Goal: Task Accomplishment & Management: Use online tool/utility

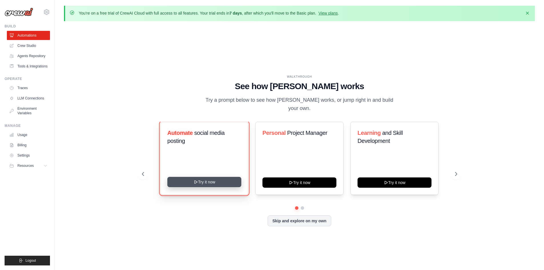
click at [209, 178] on button "Try it now" at bounding box center [204, 182] width 74 height 10
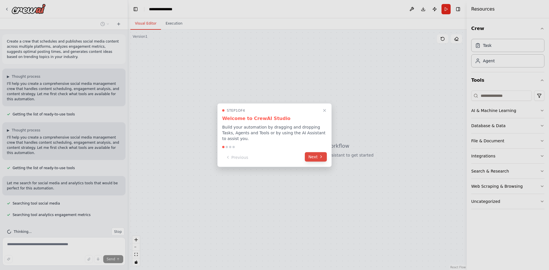
click at [315, 158] on button "Next" at bounding box center [316, 156] width 22 height 9
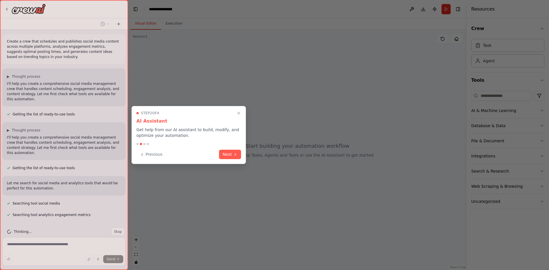
scroll to position [11, 0]
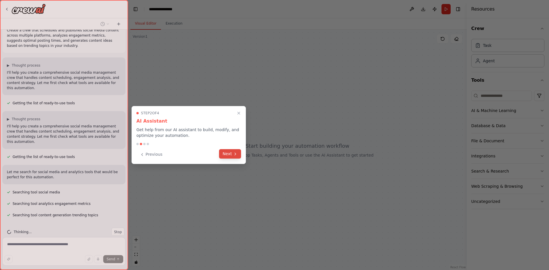
click at [238, 154] on button "Next" at bounding box center [230, 153] width 22 height 9
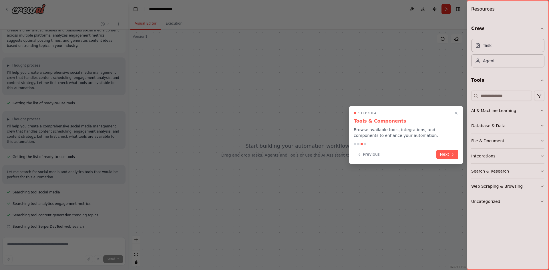
scroll to position [23, 0]
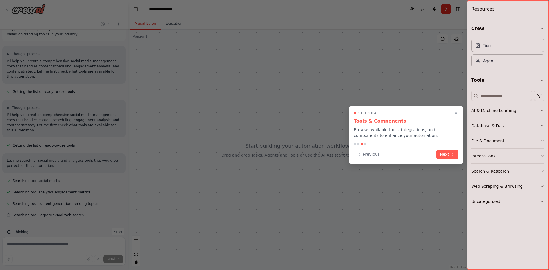
click at [452, 159] on div "Step 3 of 4 Tools & Components Browse available tools, integrations, and compon…" at bounding box center [406, 135] width 114 height 58
click at [445, 156] on button "Next" at bounding box center [447, 153] width 22 height 9
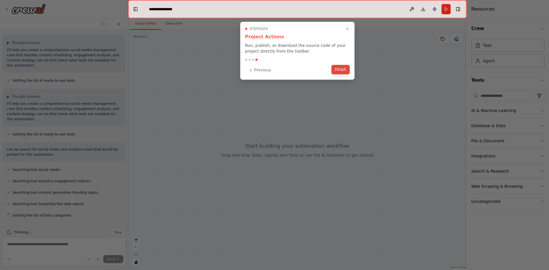
scroll to position [34, 0]
click at [341, 72] on button "Finish" at bounding box center [340, 69] width 18 height 9
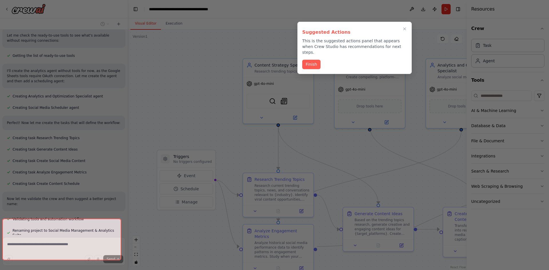
scroll to position [443, 0]
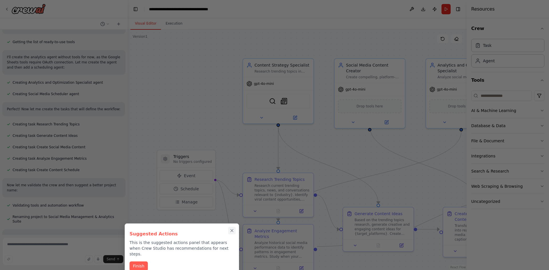
click at [229, 230] on icon "Close walkthrough" at bounding box center [231, 230] width 5 height 5
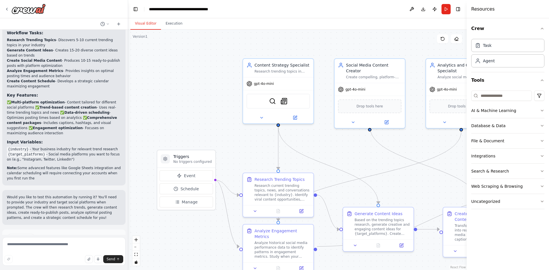
scroll to position [725, 0]
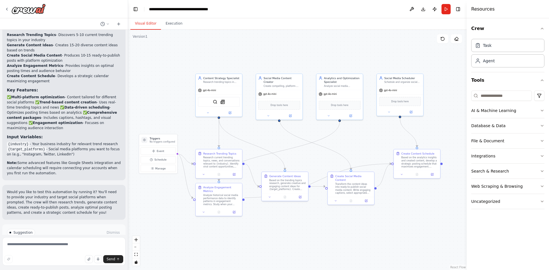
drag, startPoint x: 372, startPoint y: 154, endPoint x: 291, endPoint y: 137, distance: 82.4
click at [74, 252] on button "Run Automation" at bounding box center [64, 256] width 114 height 9
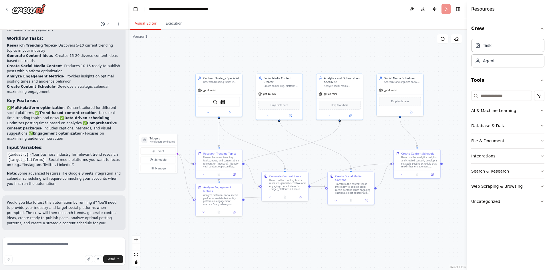
scroll to position [679, 0]
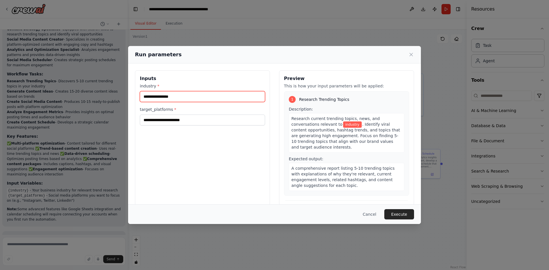
click at [185, 96] on input "industry *" at bounding box center [202, 96] width 125 height 11
type input "*"
paste input "**********"
type input "**********"
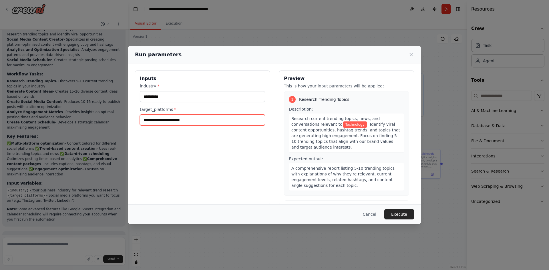
click at [168, 123] on input "target_platforms *" at bounding box center [202, 120] width 125 height 11
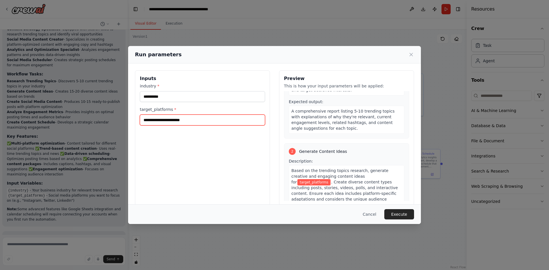
scroll to position [86, 0]
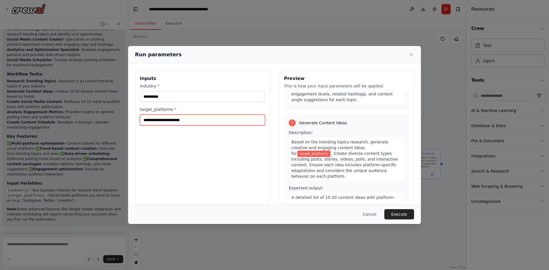
click at [202, 121] on input "target_platforms *" at bounding box center [202, 120] width 125 height 11
click at [221, 122] on input "target_platforms *" at bounding box center [202, 120] width 125 height 11
click at [201, 121] on input "target_platforms *" at bounding box center [202, 120] width 125 height 11
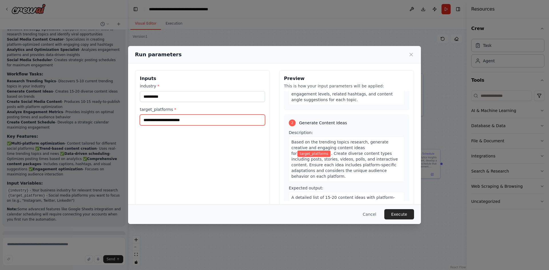
click at [201, 121] on input "target_platforms *" at bounding box center [202, 120] width 125 height 11
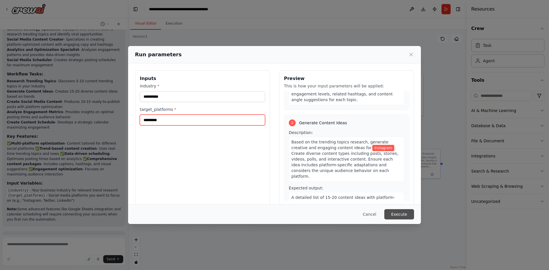
type input "*********"
click at [399, 215] on button "Execute" at bounding box center [399, 214] width 30 height 10
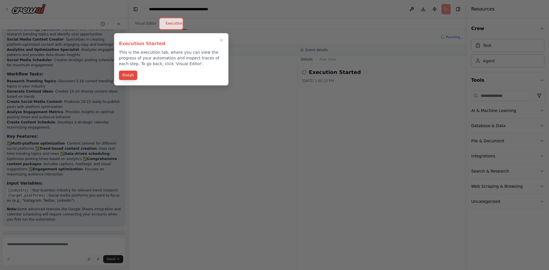
click at [125, 71] on button "Finish" at bounding box center [128, 75] width 18 height 9
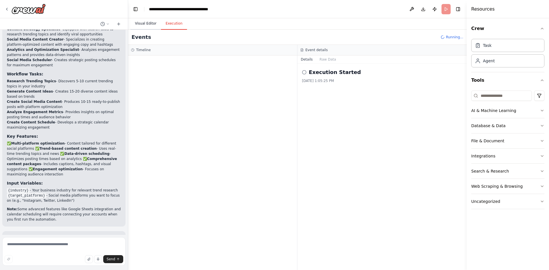
click at [141, 25] on button "Visual Editor" at bounding box center [145, 24] width 31 height 12
click at [166, 25] on button "Execution" at bounding box center [174, 24] width 26 height 12
click at [147, 25] on button "Visual Editor" at bounding box center [145, 24] width 31 height 12
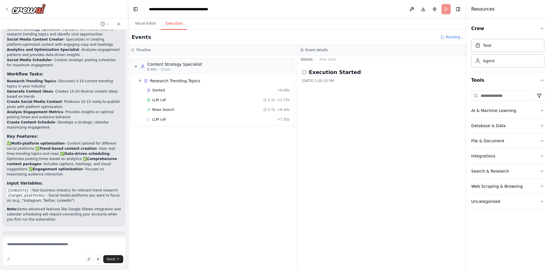
click at [172, 19] on button "Execution" at bounding box center [174, 24] width 26 height 12
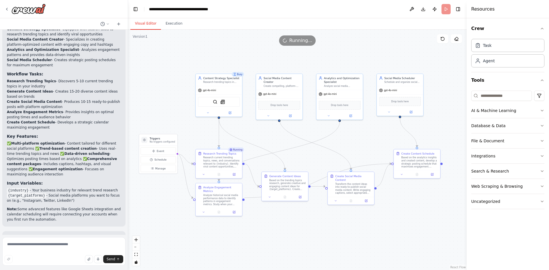
click at [145, 22] on button "Visual Editor" at bounding box center [145, 24] width 31 height 12
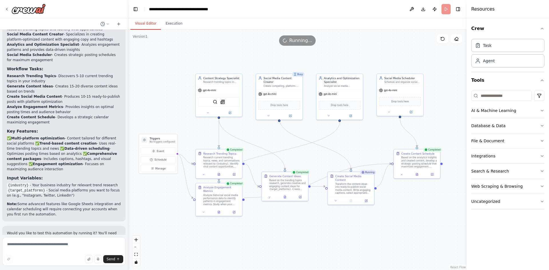
scroll to position [677, 0]
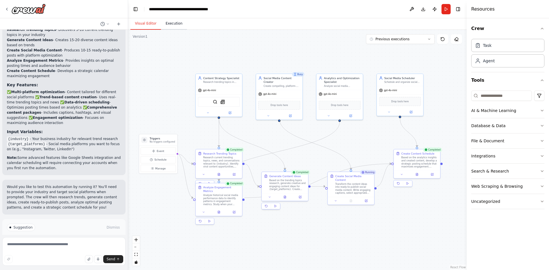
click at [175, 25] on button "Execution" at bounding box center [174, 24] width 26 height 12
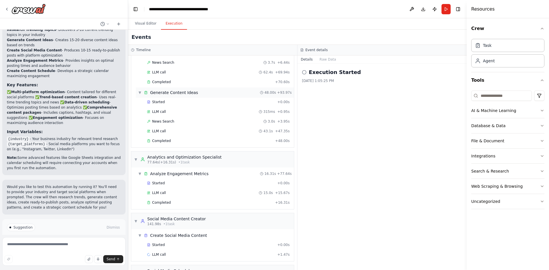
scroll to position [57, 0]
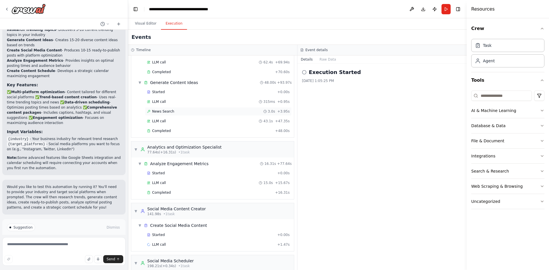
click at [209, 112] on div "News Search 3.0s + 3.95s" at bounding box center [218, 111] width 143 height 5
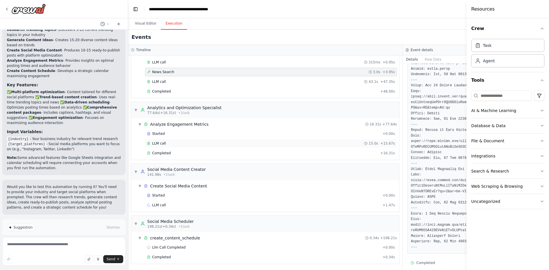
scroll to position [97, 0]
click at [242, 193] on div "Started" at bounding box center [263, 195] width 233 height 5
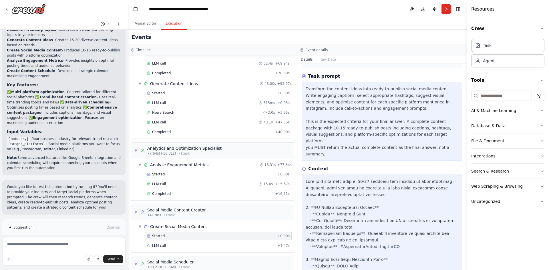
scroll to position [0, 0]
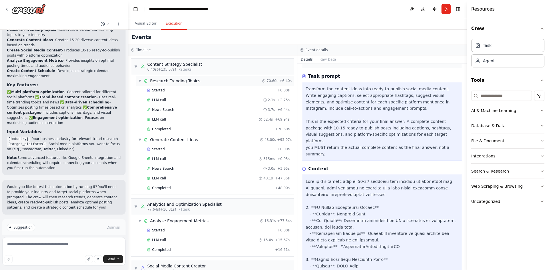
click at [140, 81] on span "▼" at bounding box center [139, 81] width 3 height 5
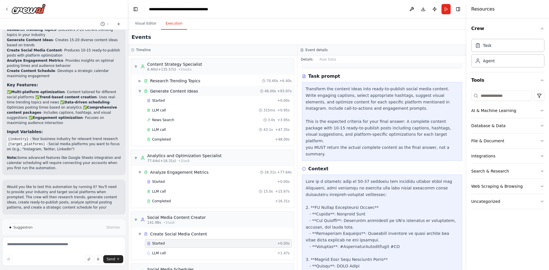
click at [140, 92] on span "▼" at bounding box center [139, 91] width 3 height 5
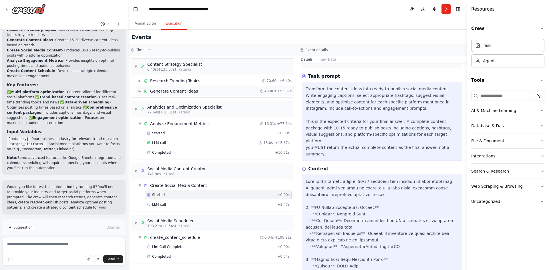
click at [140, 91] on span "▶" at bounding box center [139, 91] width 3 height 5
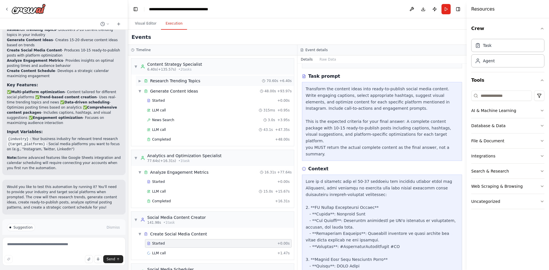
click at [140, 82] on span "▶" at bounding box center [139, 81] width 3 height 5
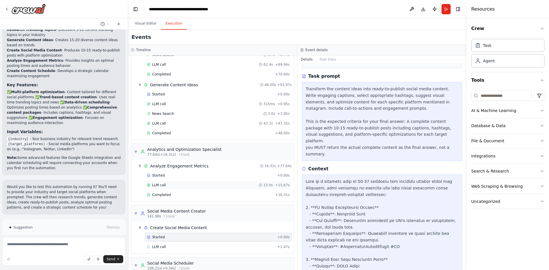
scroll to position [97, 0]
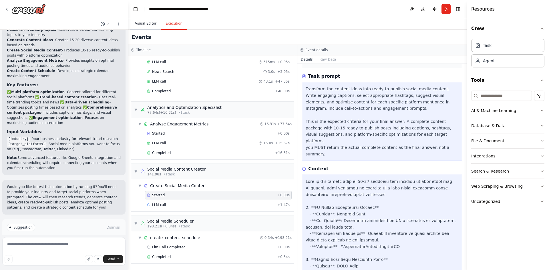
click at [149, 27] on button "Visual Editor" at bounding box center [145, 24] width 31 height 12
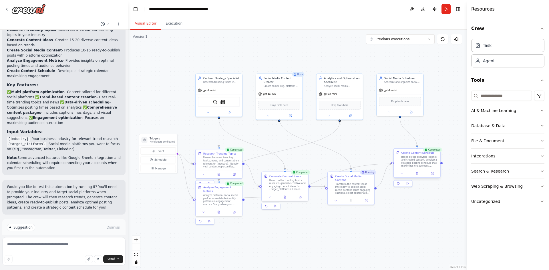
click at [418, 163] on div "Based on the analytics insights and created content, develop a strategic postin…" at bounding box center [419, 161] width 37 height 12
click at [424, 209] on div ".deletable-edge-delete-btn { width: 20px; height: 20px; border: 0px solid #ffff…" at bounding box center [297, 150] width 338 height 240
click at [175, 21] on button "Execution" at bounding box center [174, 24] width 26 height 12
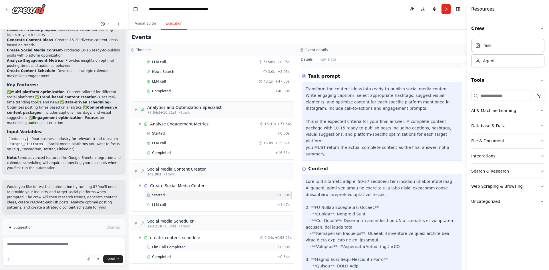
click at [201, 248] on div "Llm Call Completed + 0.00s" at bounding box center [218, 247] width 143 height 5
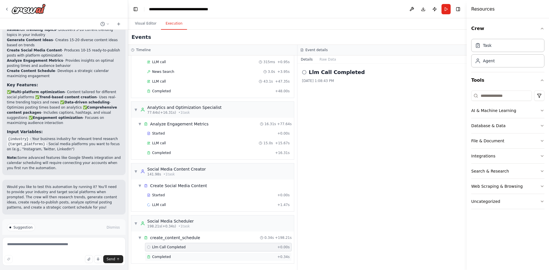
click at [182, 258] on div "Completed" at bounding box center [211, 257] width 128 height 5
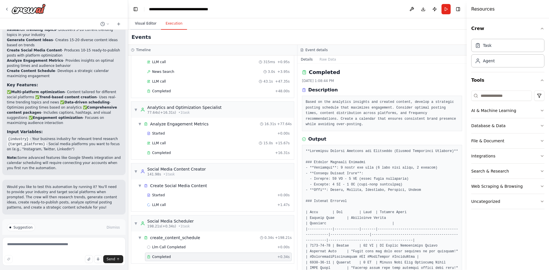
click at [148, 27] on button "Visual Editor" at bounding box center [145, 24] width 31 height 12
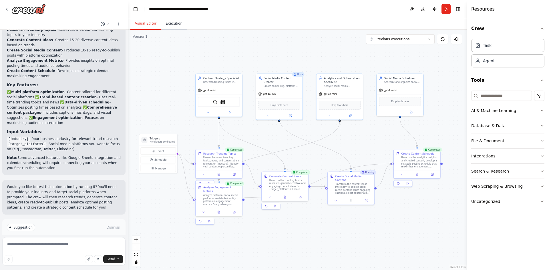
click at [172, 22] on button "Execution" at bounding box center [174, 24] width 26 height 12
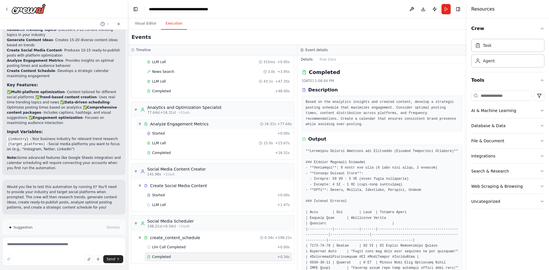
scroll to position [0, 0]
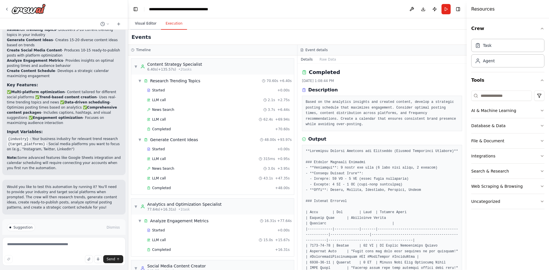
click at [148, 23] on button "Visual Editor" at bounding box center [145, 24] width 31 height 12
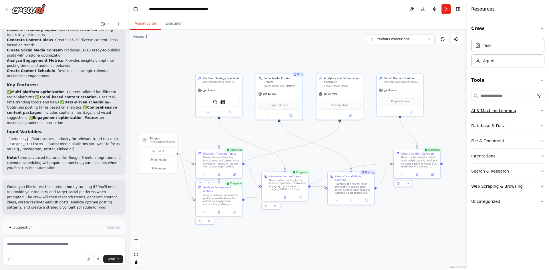
click at [544, 111] on icon "button" at bounding box center [542, 110] width 5 height 5
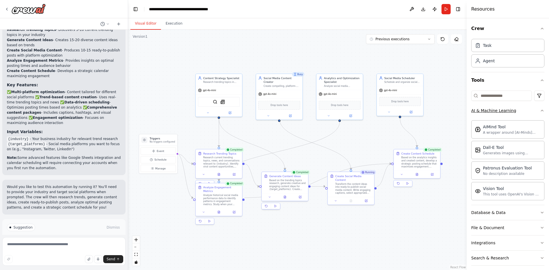
click at [544, 111] on div "Crew Task Agent Tools AI & Machine Learning AIMind Tool A wrapper around [AI-Mi…" at bounding box center [507, 144] width 82 height 252
click at [540, 111] on icon "button" at bounding box center [542, 110] width 5 height 5
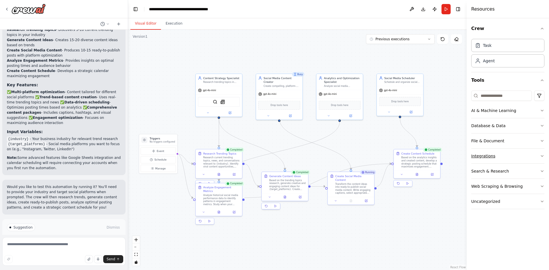
click at [541, 157] on icon "button" at bounding box center [542, 156] width 5 height 5
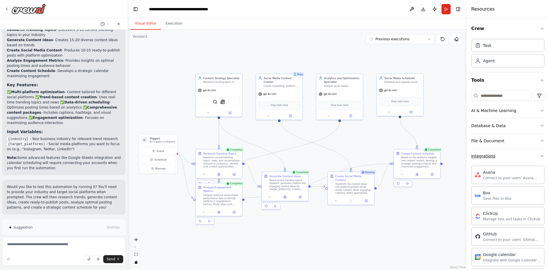
click at [541, 157] on div "Crew Task Agent Tools AI & Machine Learning Database & Data File & Document Int…" at bounding box center [507, 144] width 82 height 252
click at [540, 154] on icon "button" at bounding box center [542, 156] width 5 height 5
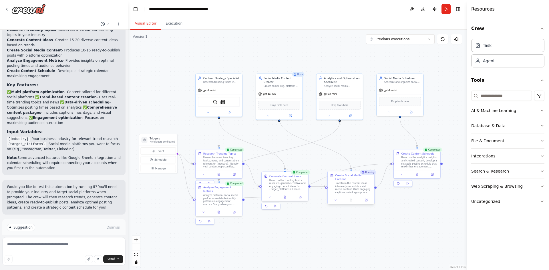
click at [338, 199] on div at bounding box center [351, 200] width 46 height 8
click at [370, 222] on div ".deletable-edge-delete-btn { width: 20px; height: 20px; border: 0px solid #ffff…" at bounding box center [297, 150] width 338 height 240
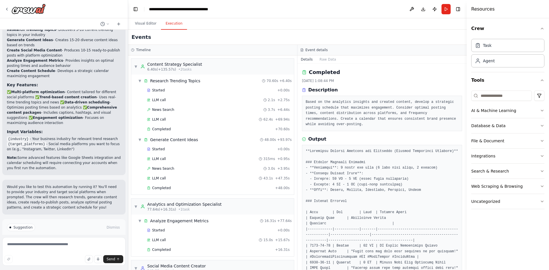
click at [176, 25] on button "Execution" at bounding box center [174, 24] width 26 height 12
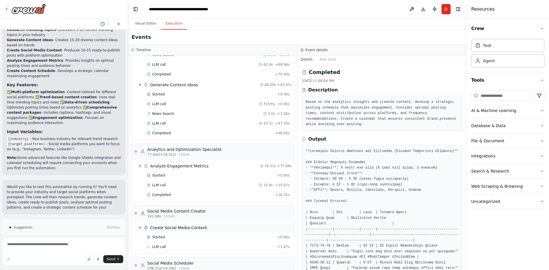
scroll to position [97, 0]
